Goal: Information Seeking & Learning: Learn about a topic

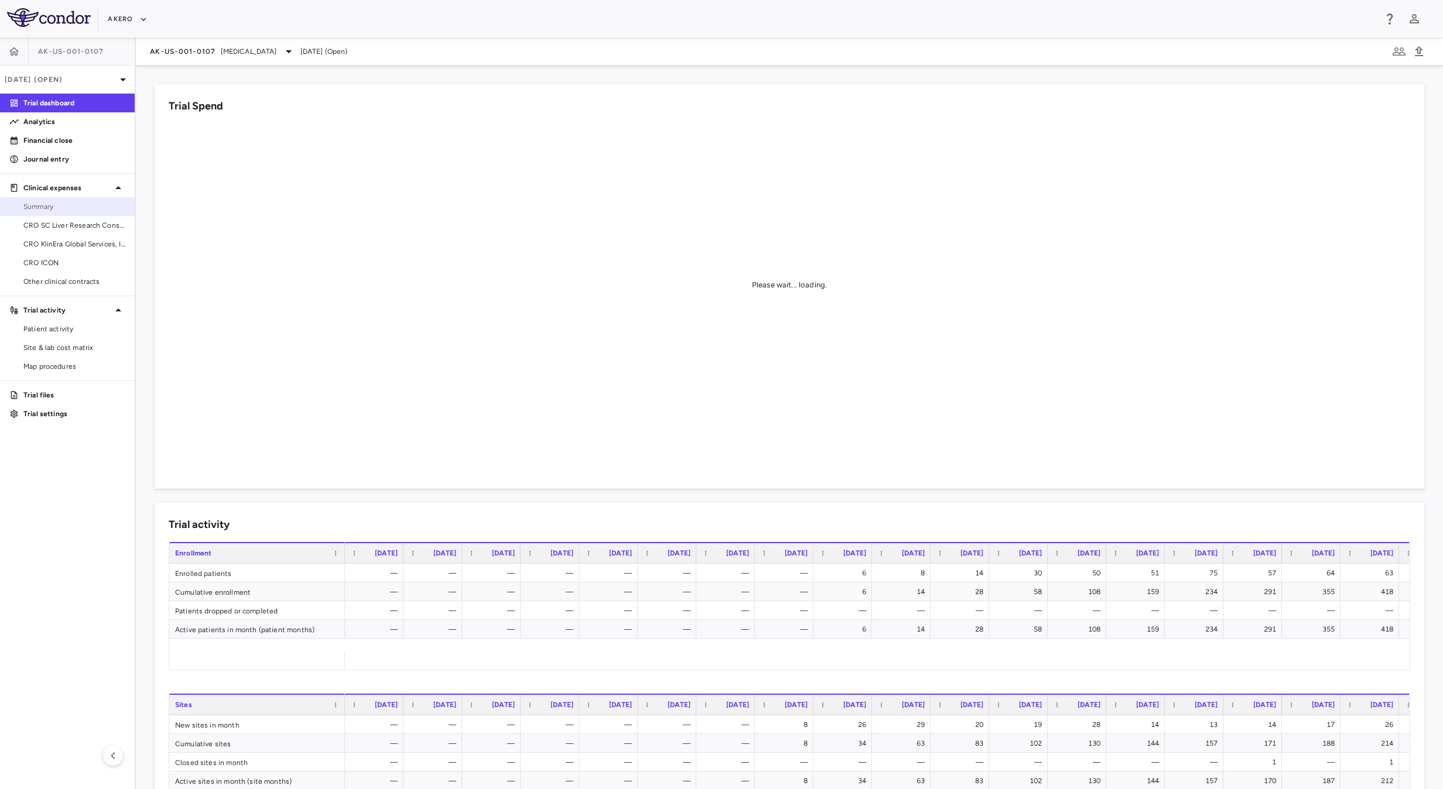
click at [95, 204] on span "Summary" at bounding box center [74, 206] width 102 height 11
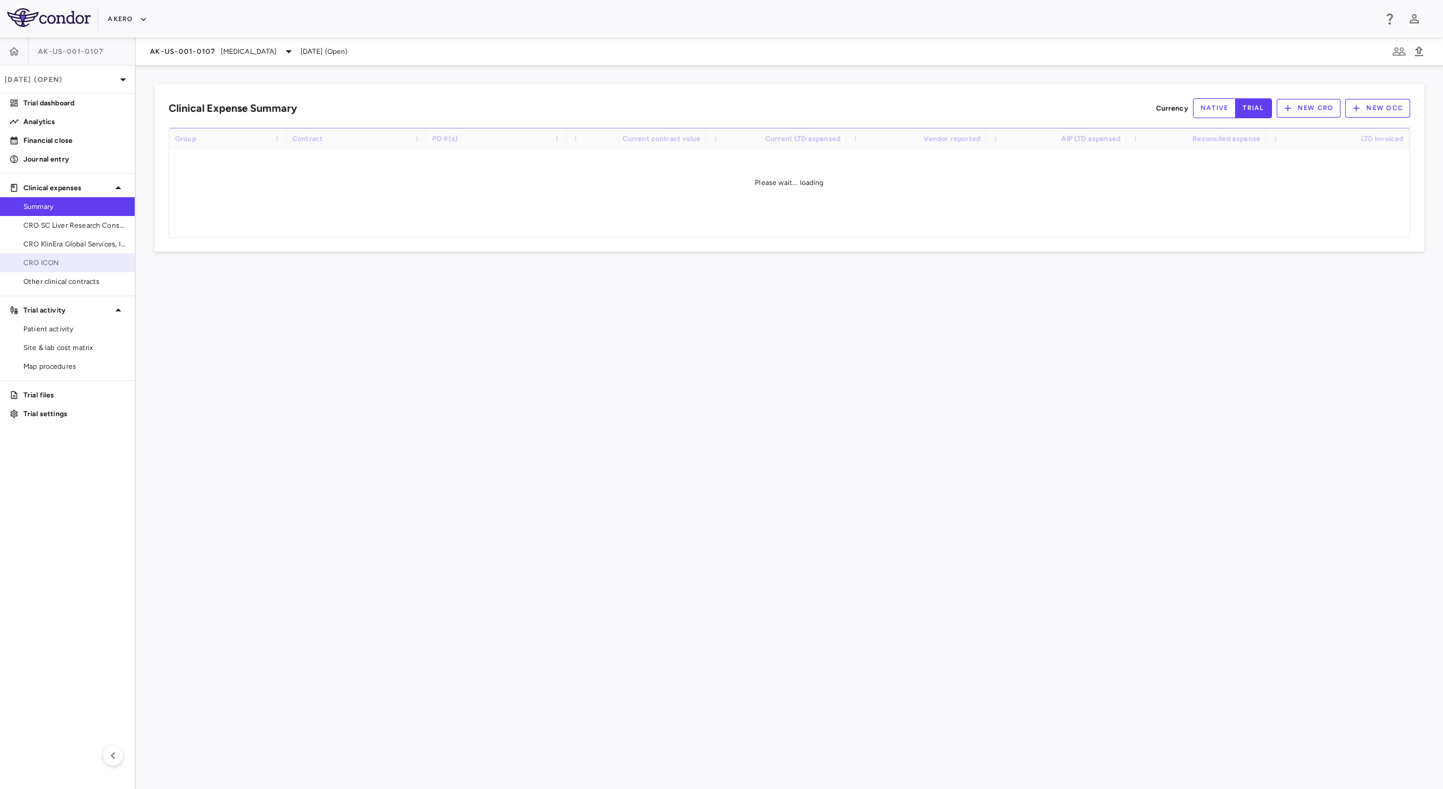
click at [83, 262] on span "CRO ICON" at bounding box center [74, 263] width 102 height 11
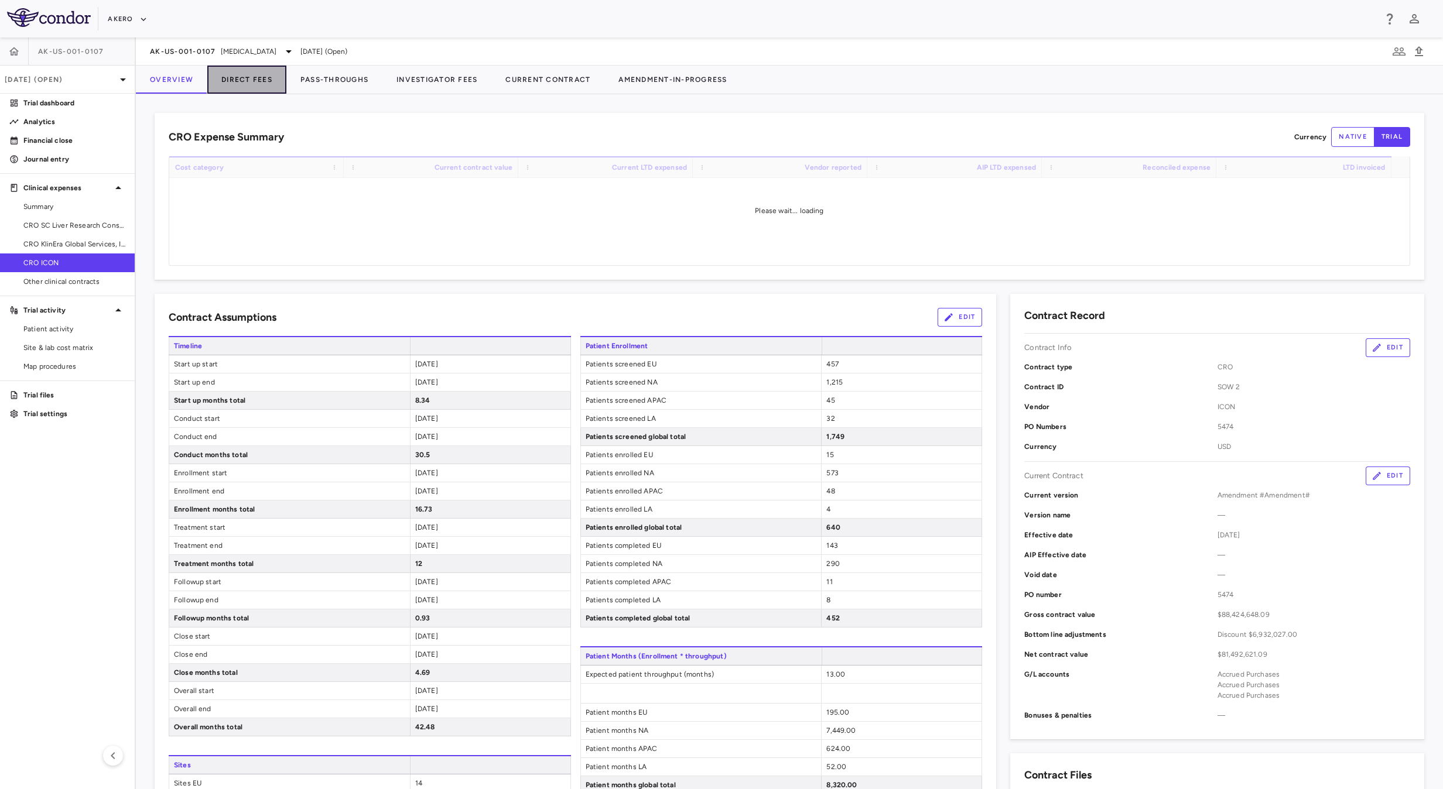
click at [253, 76] on button "Direct Fees" at bounding box center [246, 80] width 79 height 28
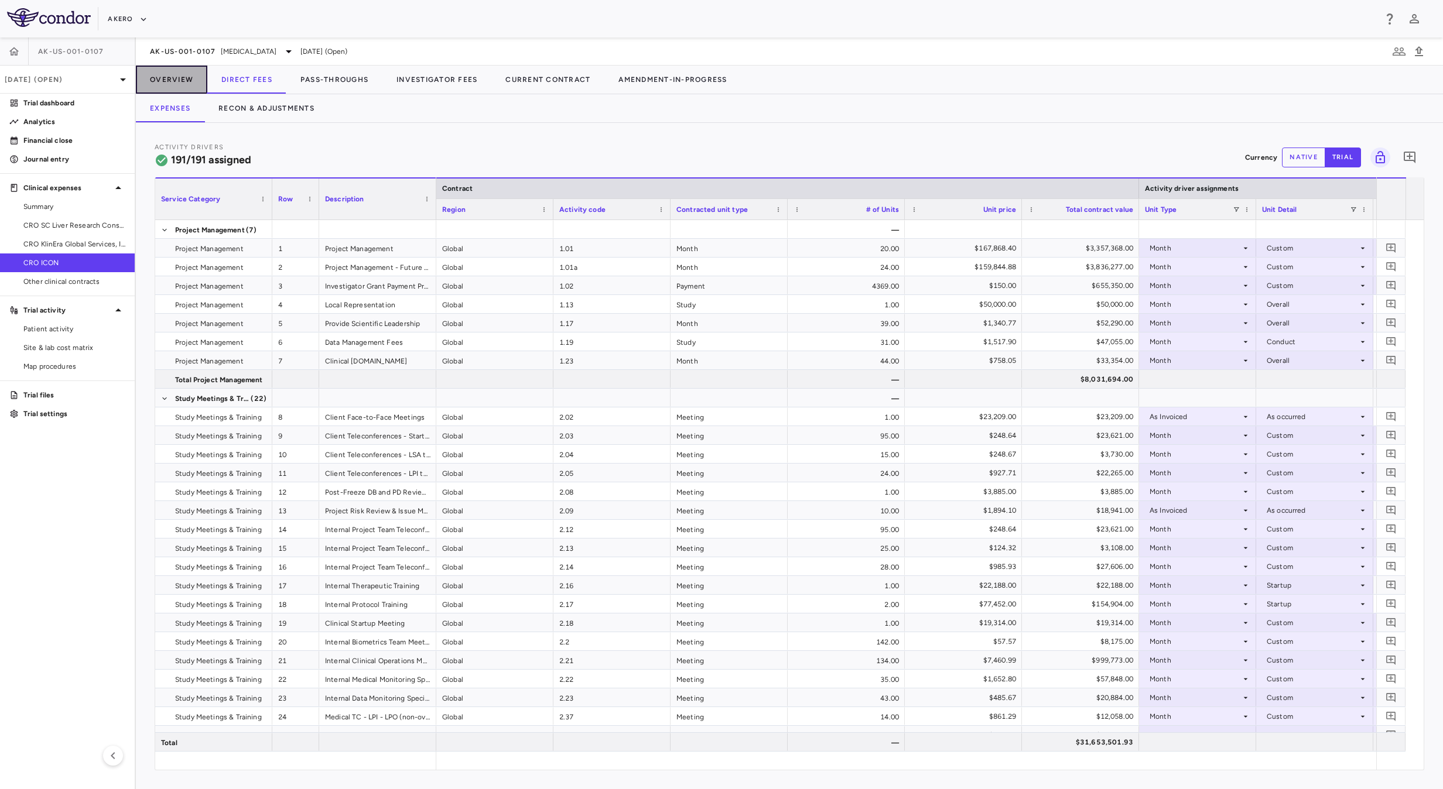
click at [157, 85] on button "Overview" at bounding box center [171, 80] width 71 height 28
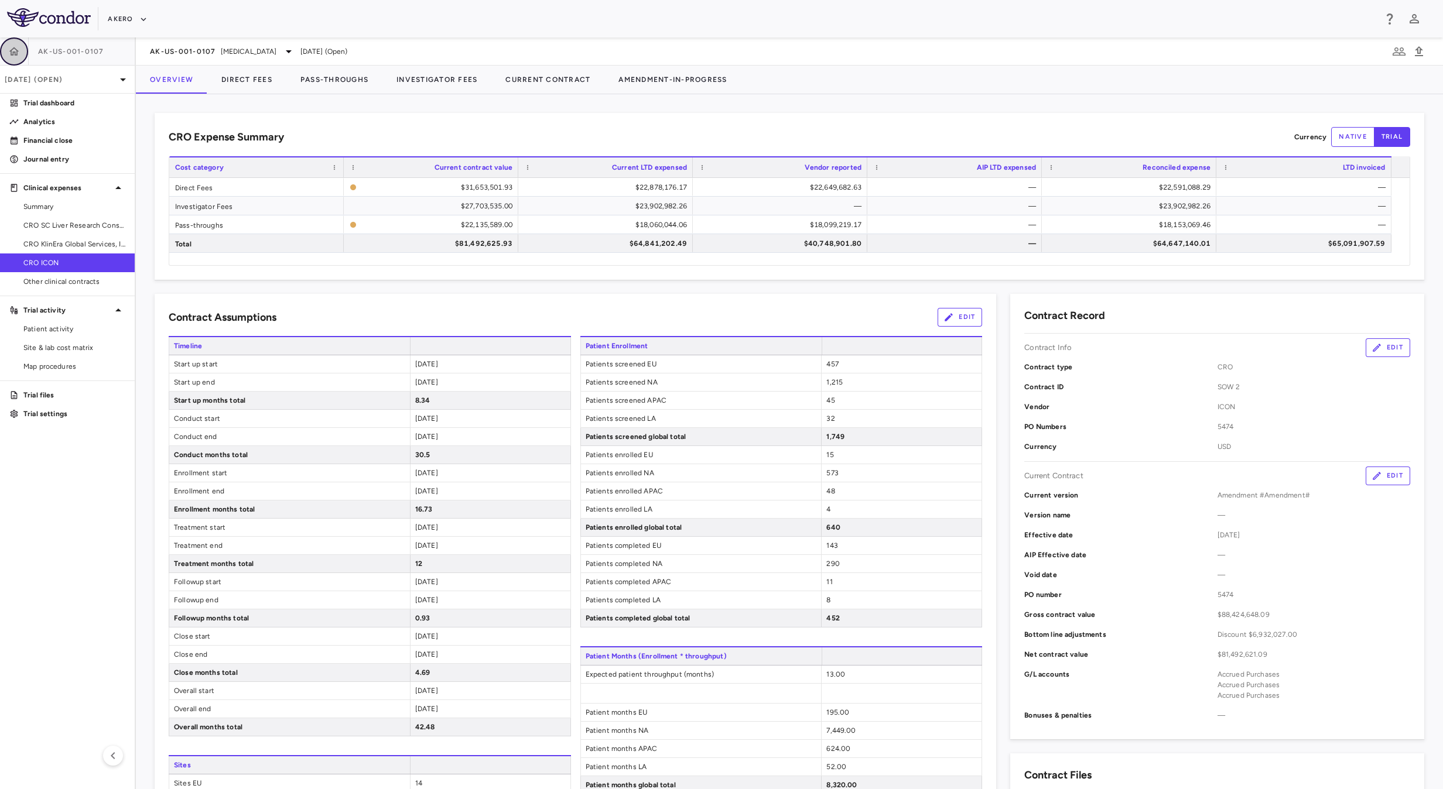
click at [8, 48] on icon "button" at bounding box center [14, 52] width 12 height 12
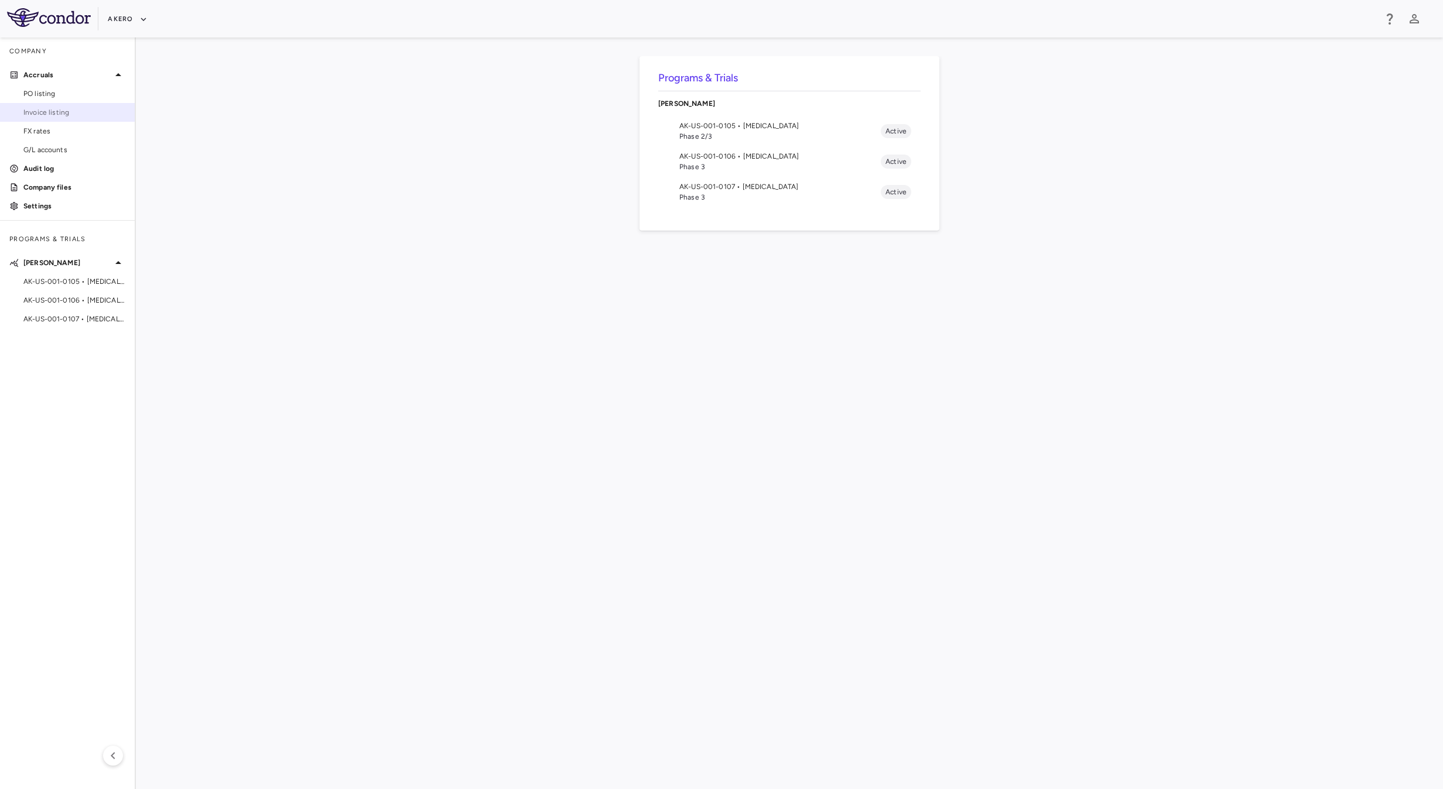
click at [53, 113] on span "Invoice listing" at bounding box center [74, 112] width 102 height 11
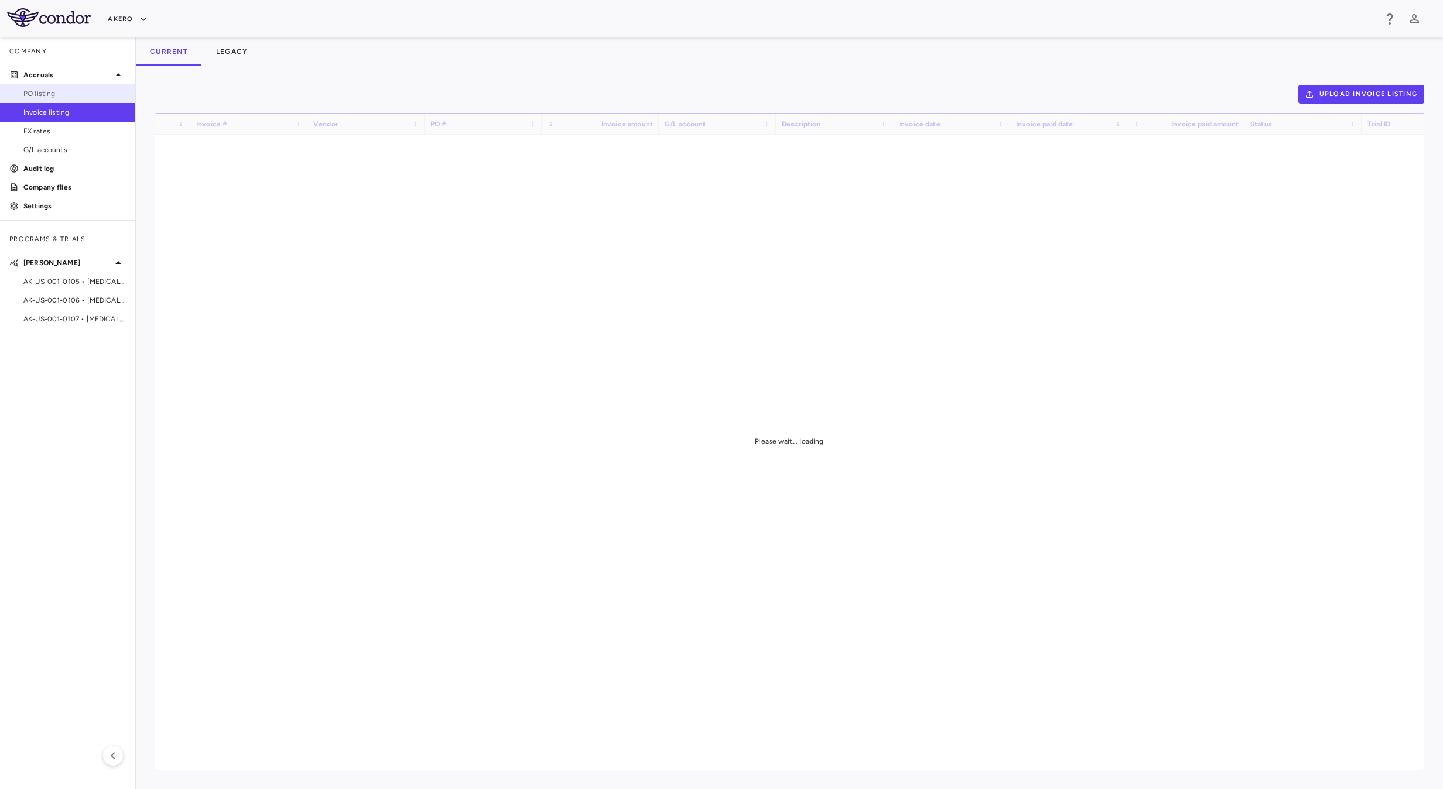
click at [53, 90] on span "PO listing" at bounding box center [74, 93] width 102 height 11
click at [64, 146] on span "G/L accounts" at bounding box center [74, 150] width 102 height 11
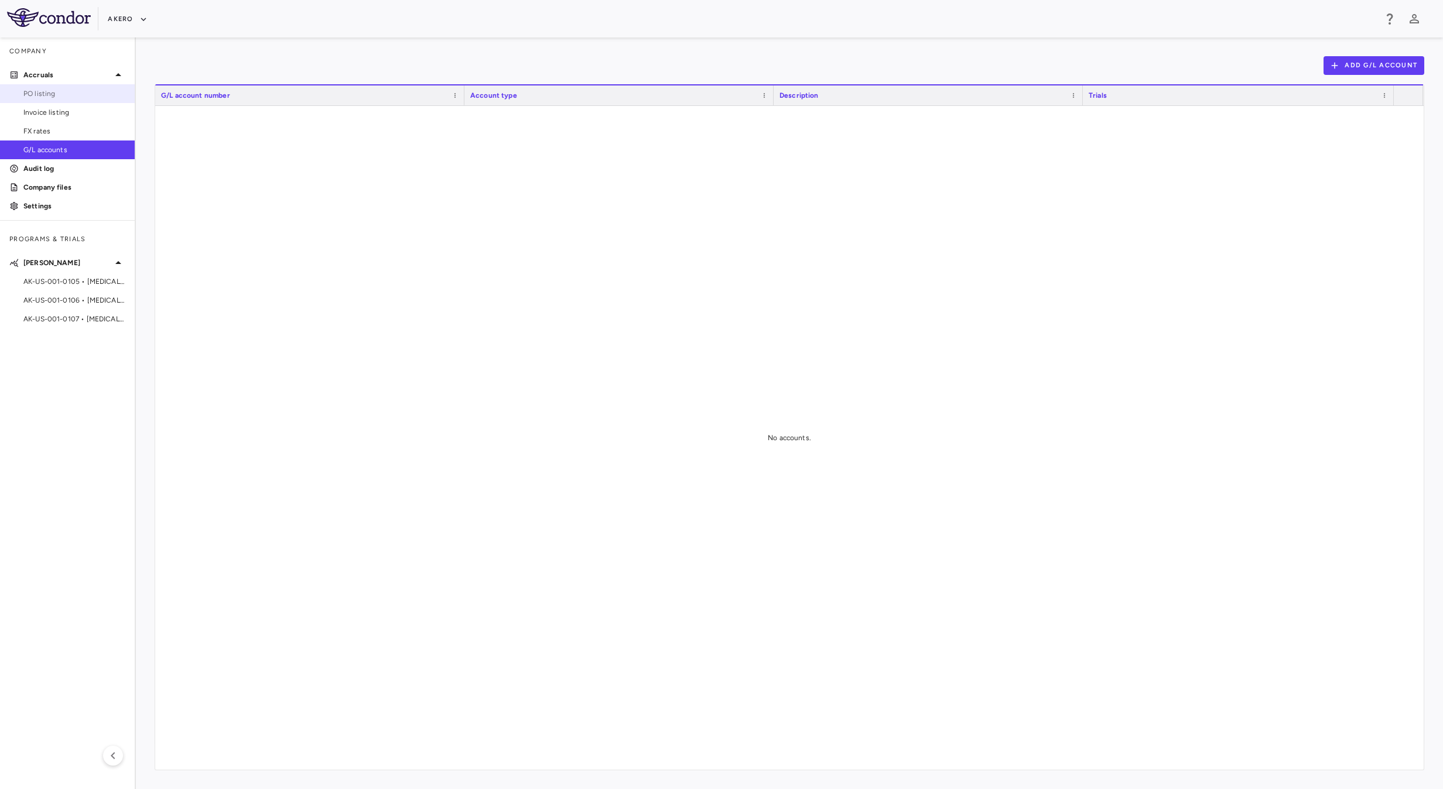
click at [59, 87] on link "PO listing" at bounding box center [67, 94] width 135 height 18
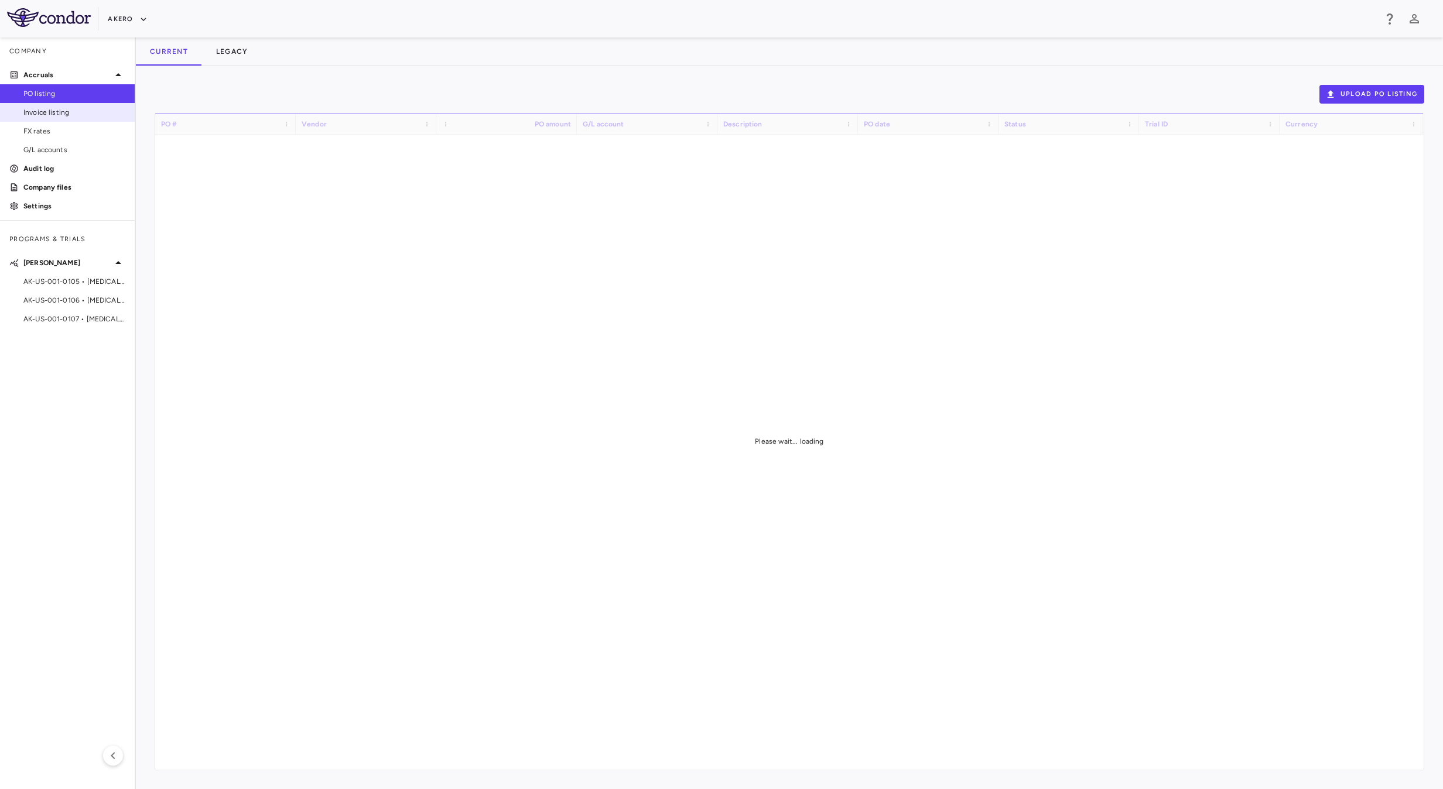
click at [68, 107] on span "Invoice listing" at bounding box center [74, 112] width 102 height 11
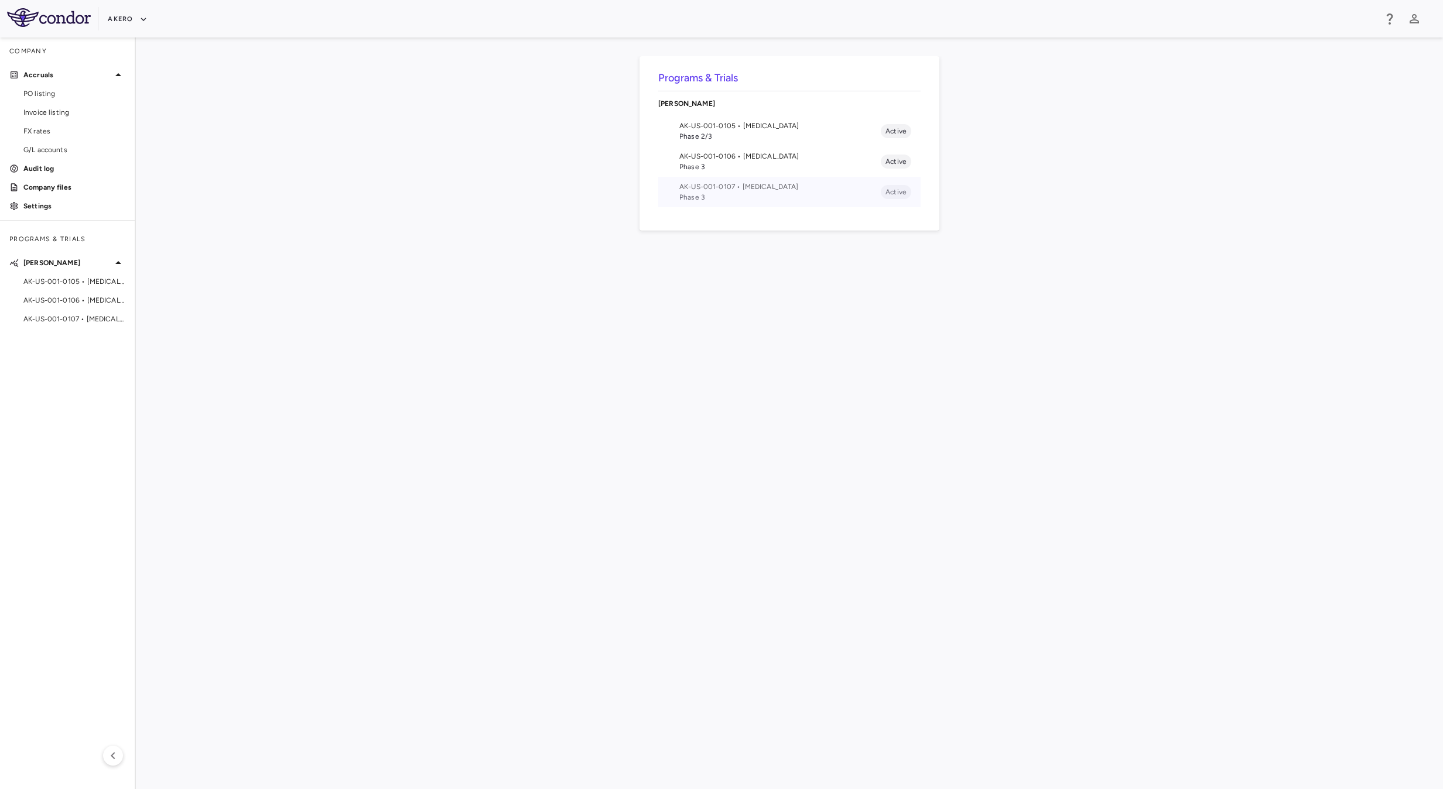
click at [745, 183] on span "AK-US-001-0107 • Nonalcoholic Steatohepatitis" at bounding box center [779, 186] width 201 height 11
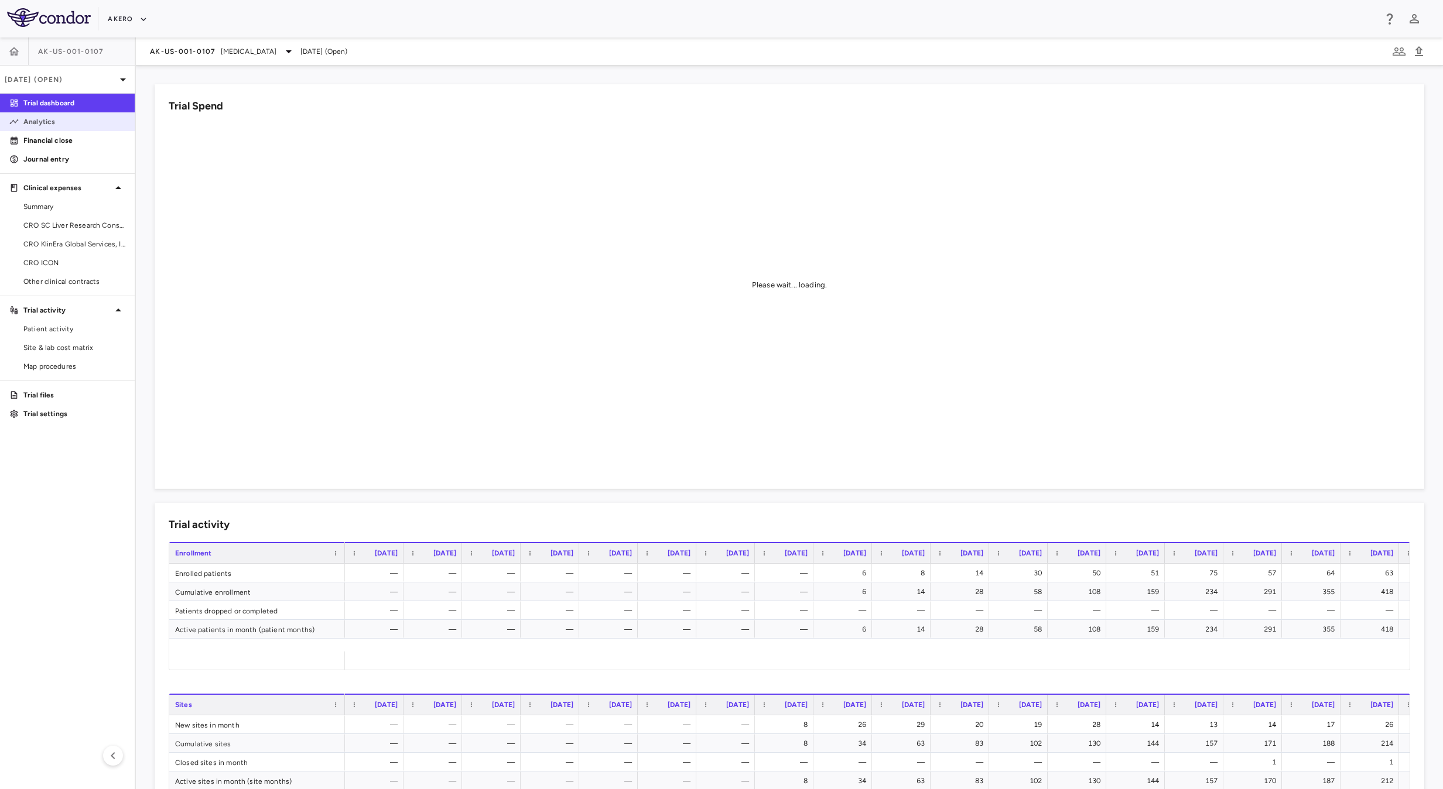
click at [45, 129] on link "Analytics" at bounding box center [67, 122] width 135 height 18
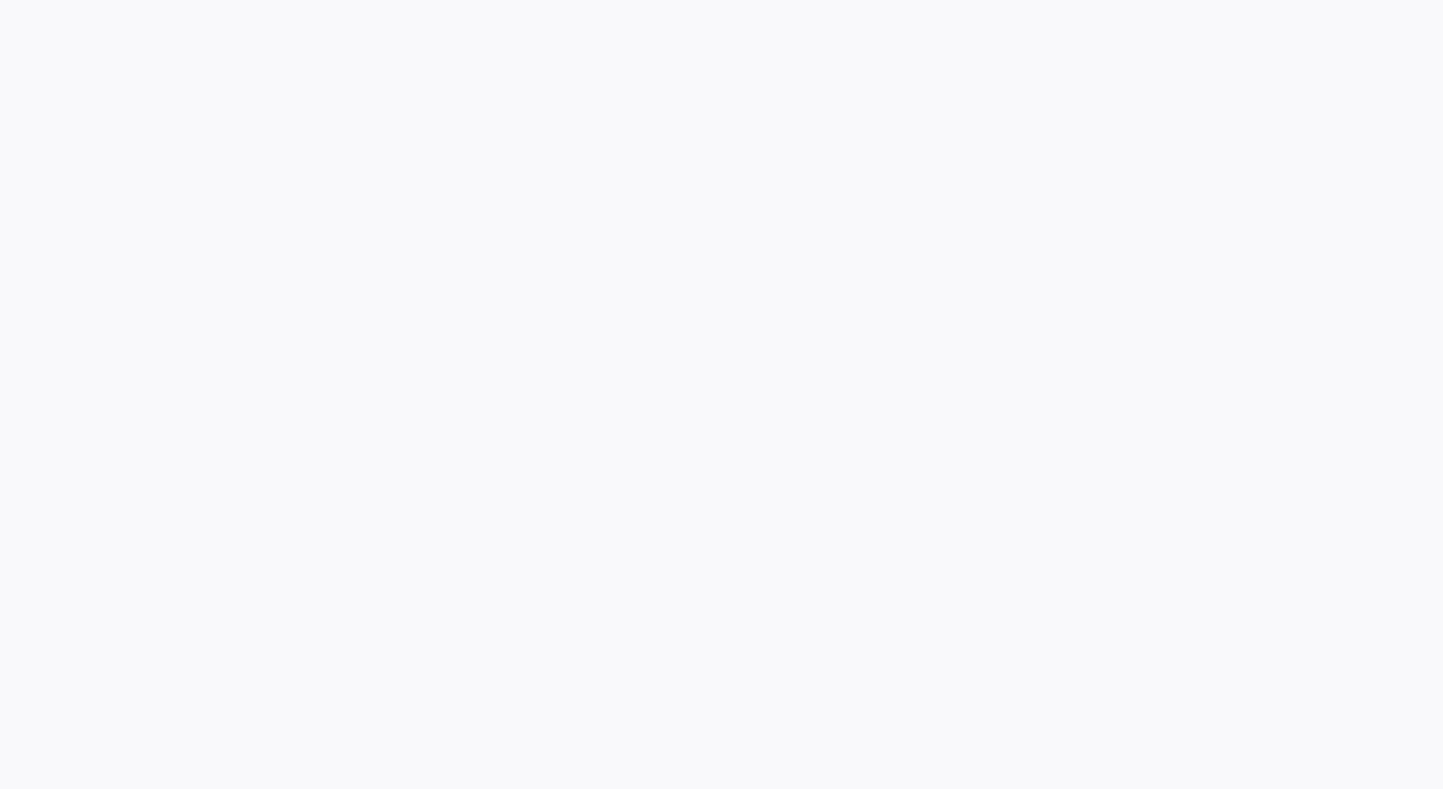
click at [446, 417] on div at bounding box center [721, 394] width 1443 height 789
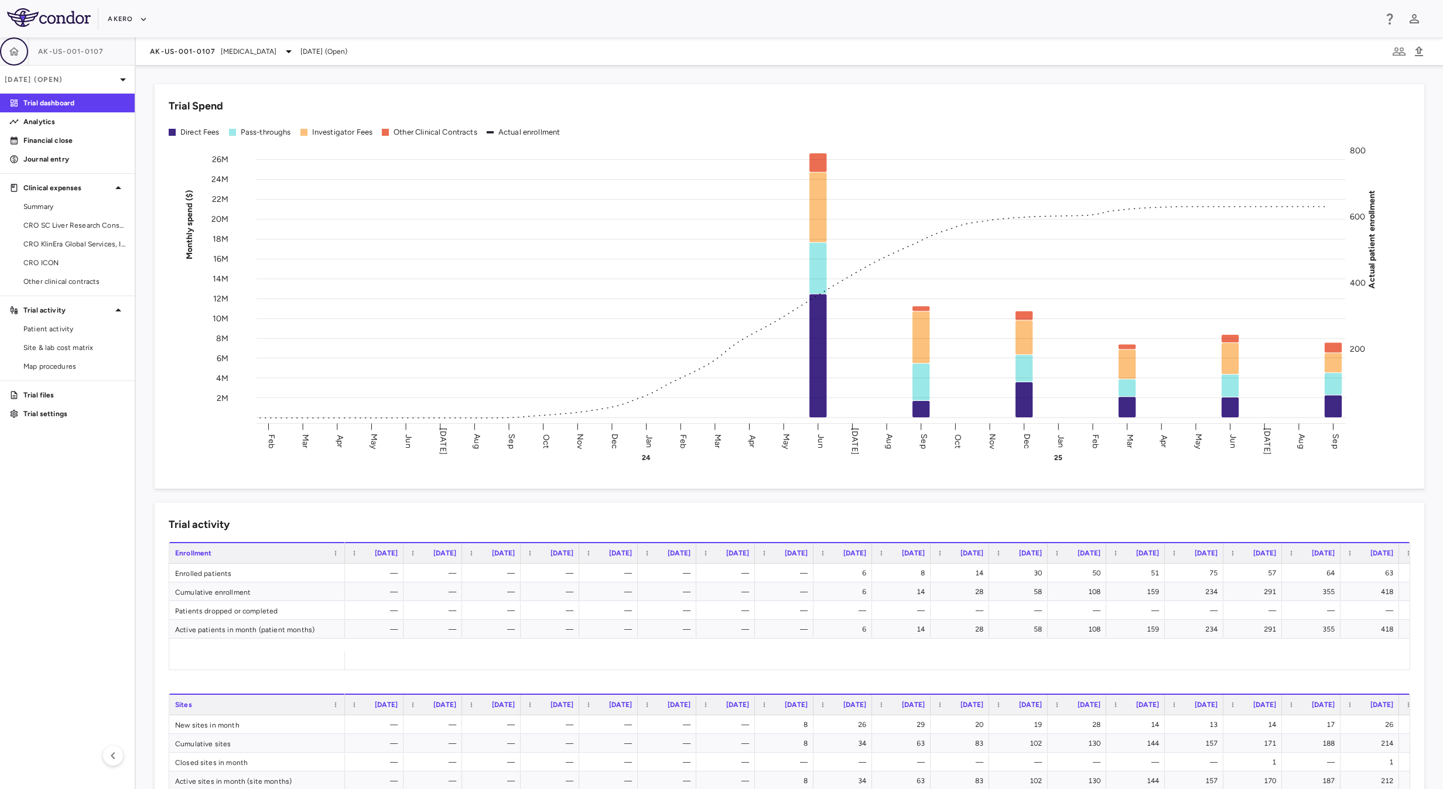
click at [13, 50] on icon "button" at bounding box center [14, 52] width 12 height 12
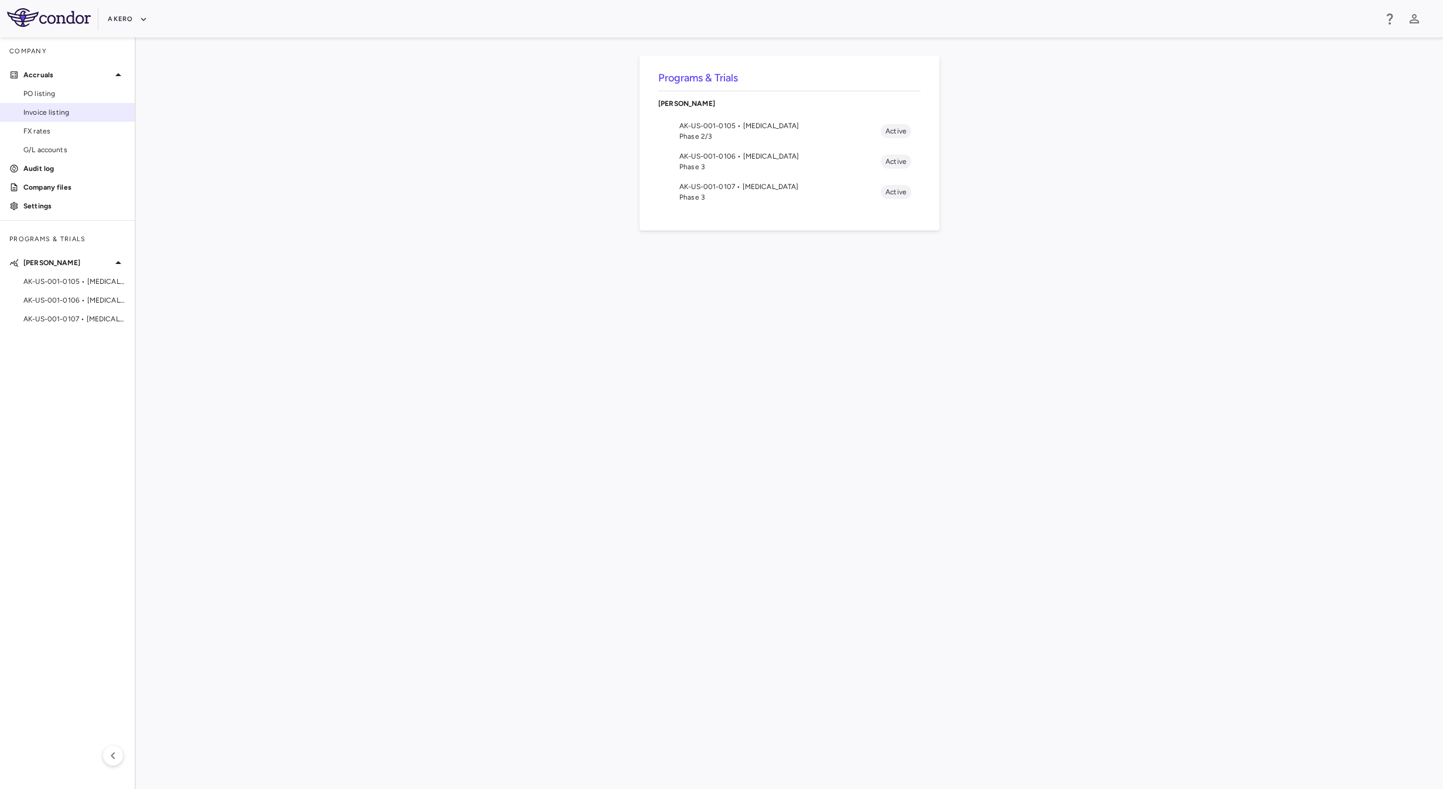
click at [52, 114] on span "Invoice listing" at bounding box center [74, 112] width 102 height 11
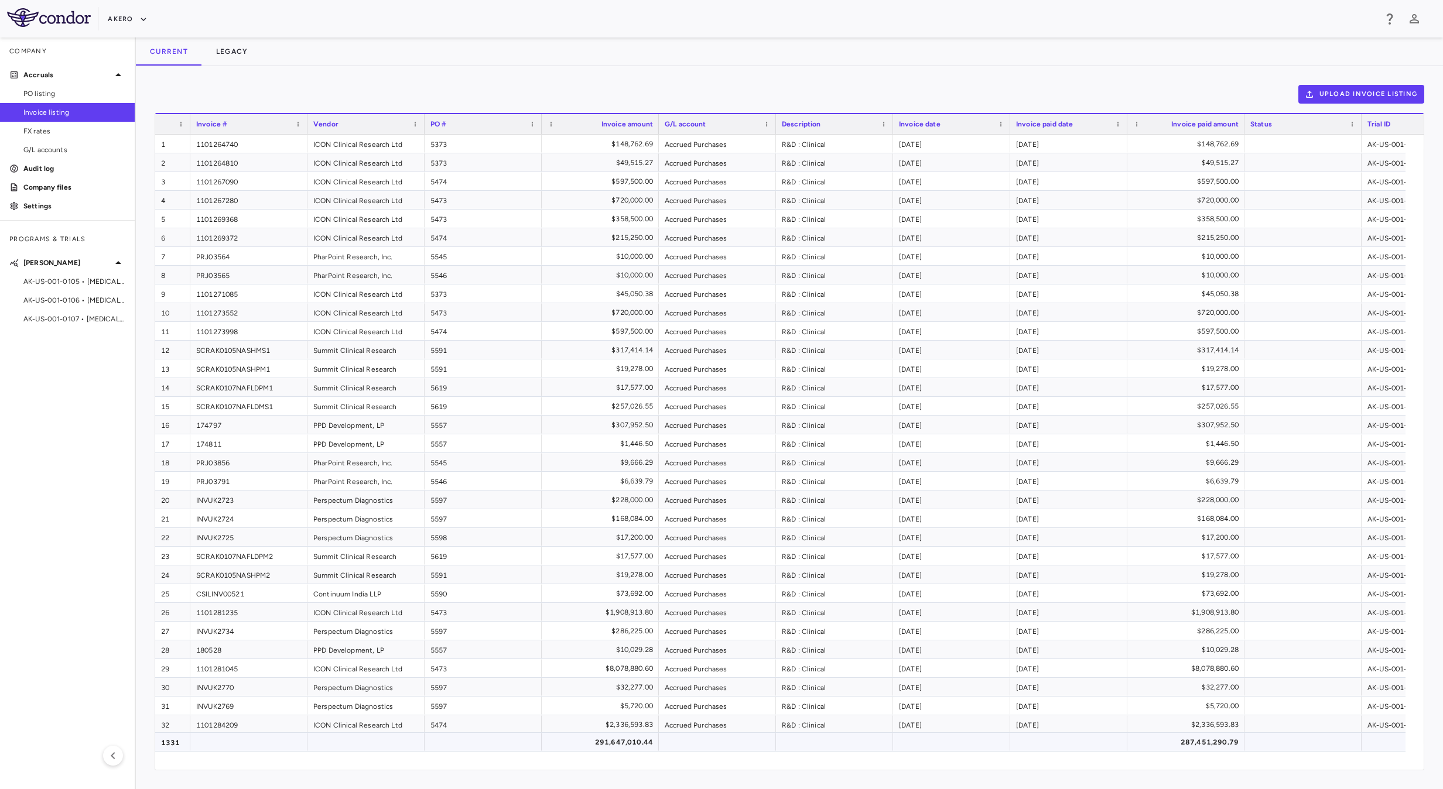
click at [611, 742] on div "291,647,010.44" at bounding box center [602, 742] width 101 height 19
click at [1169, 741] on div "287,451,290.79" at bounding box center [1188, 742] width 101 height 19
click at [115, 22] on button "Akero" at bounding box center [127, 19] width 39 height 19
click at [17, 15] on div at bounding box center [721, 394] width 1443 height 789
click at [52, 23] on img at bounding box center [49, 17] width 84 height 19
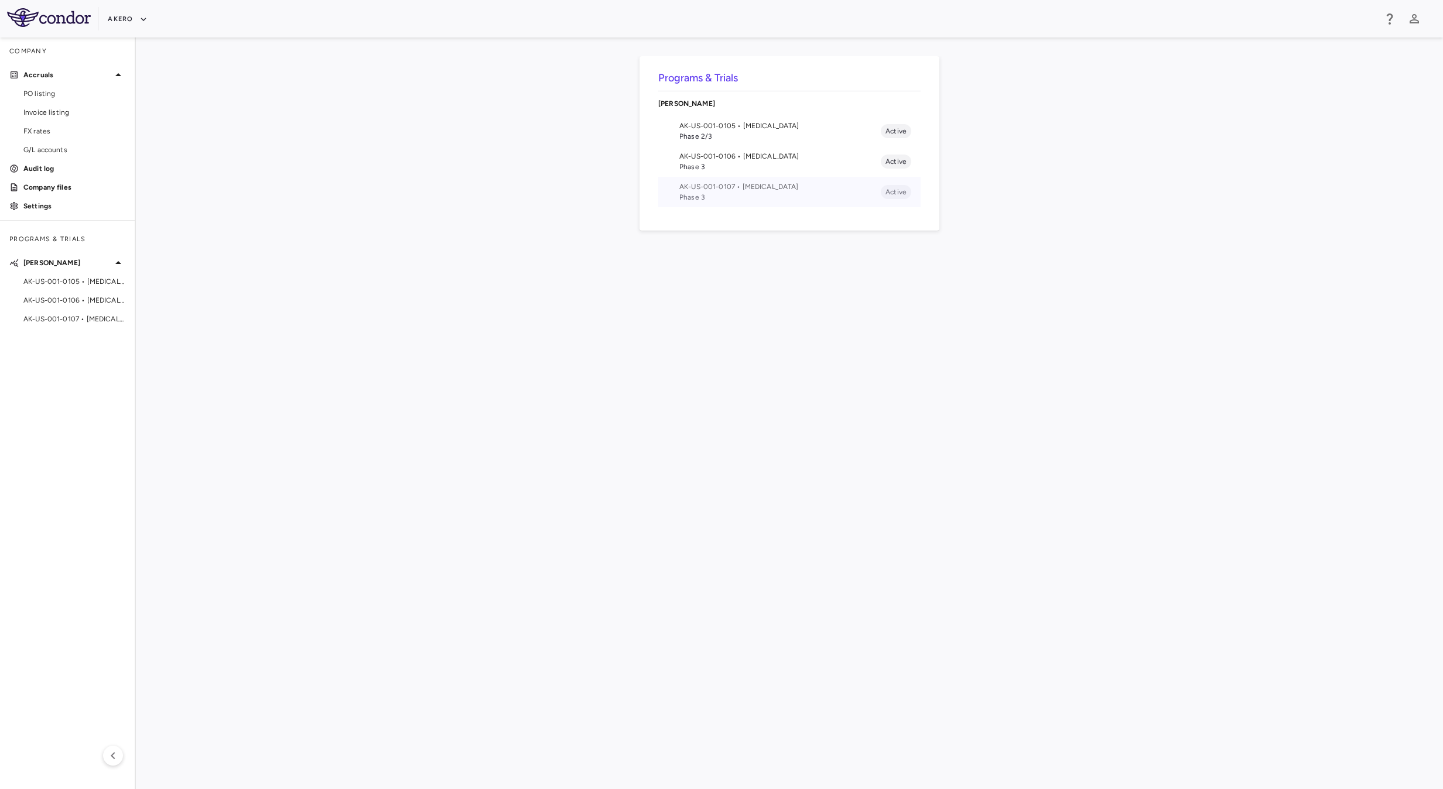
click at [736, 199] on span "Phase 3" at bounding box center [779, 197] width 201 height 11
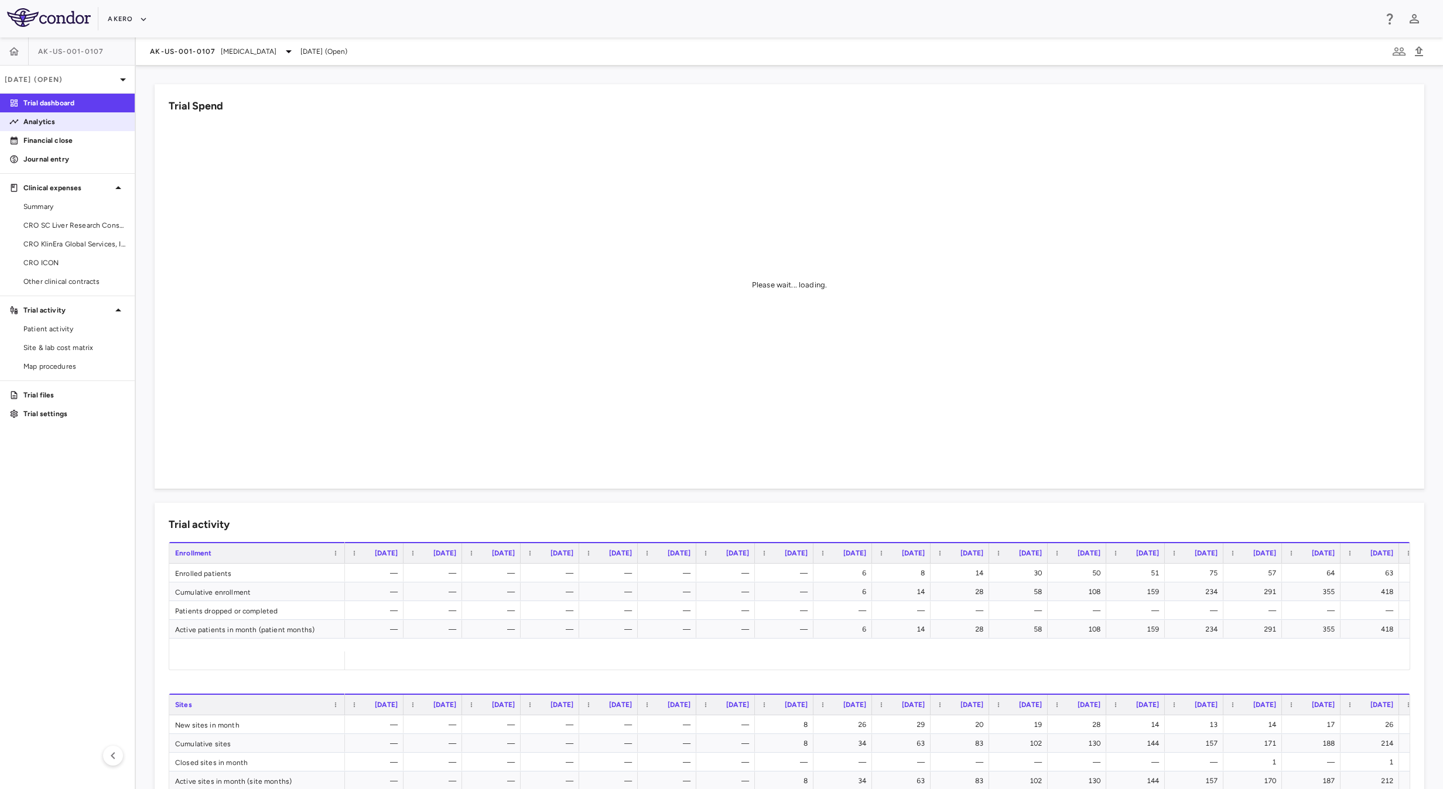
click at [93, 122] on p "Analytics" at bounding box center [74, 122] width 102 height 11
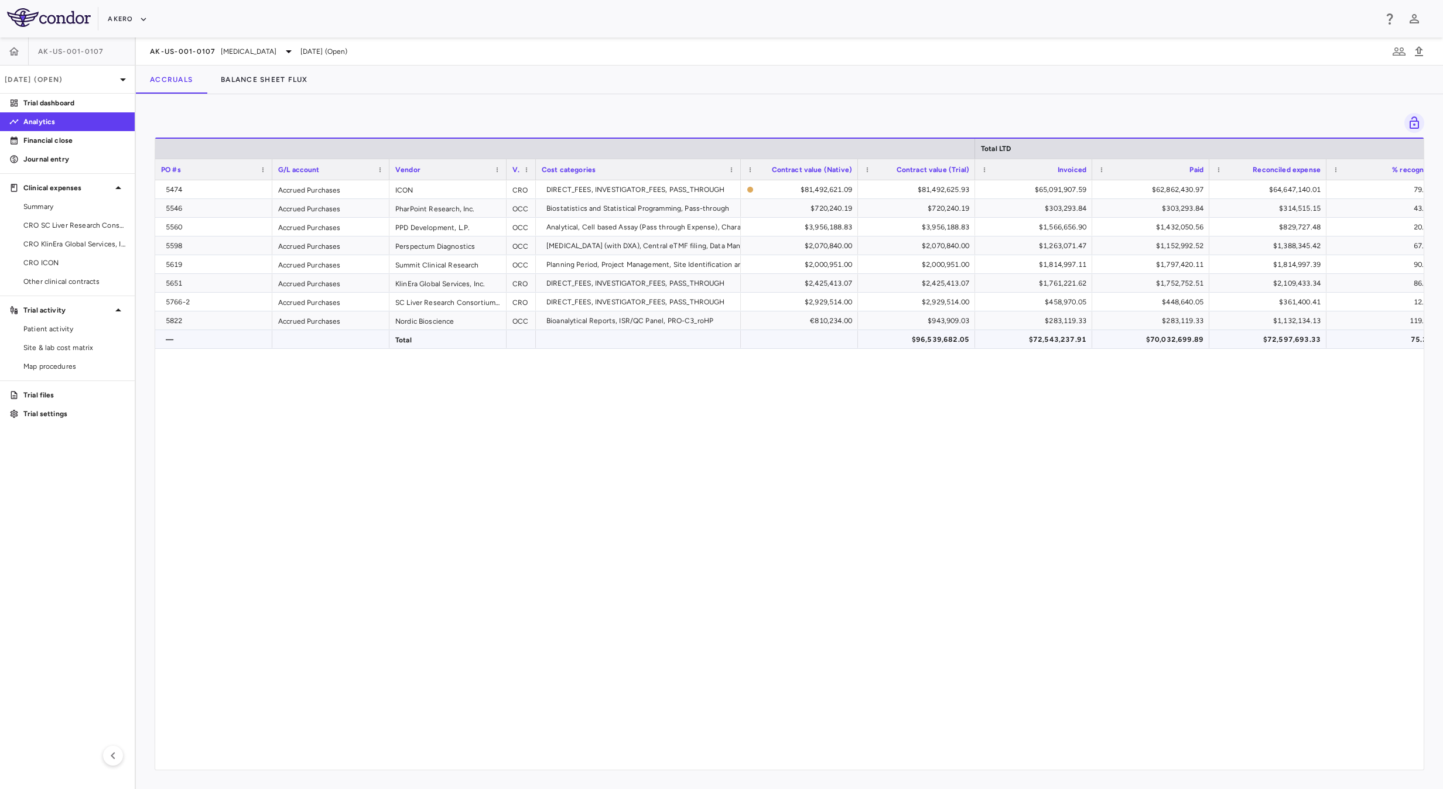
click at [1061, 334] on div "$72,543,237.91" at bounding box center [1035, 339] width 101 height 19
click at [1162, 334] on div "$70,032,699.89" at bounding box center [1152, 339] width 101 height 19
